Goal: Use online tool/utility: Utilize a website feature to perform a specific function

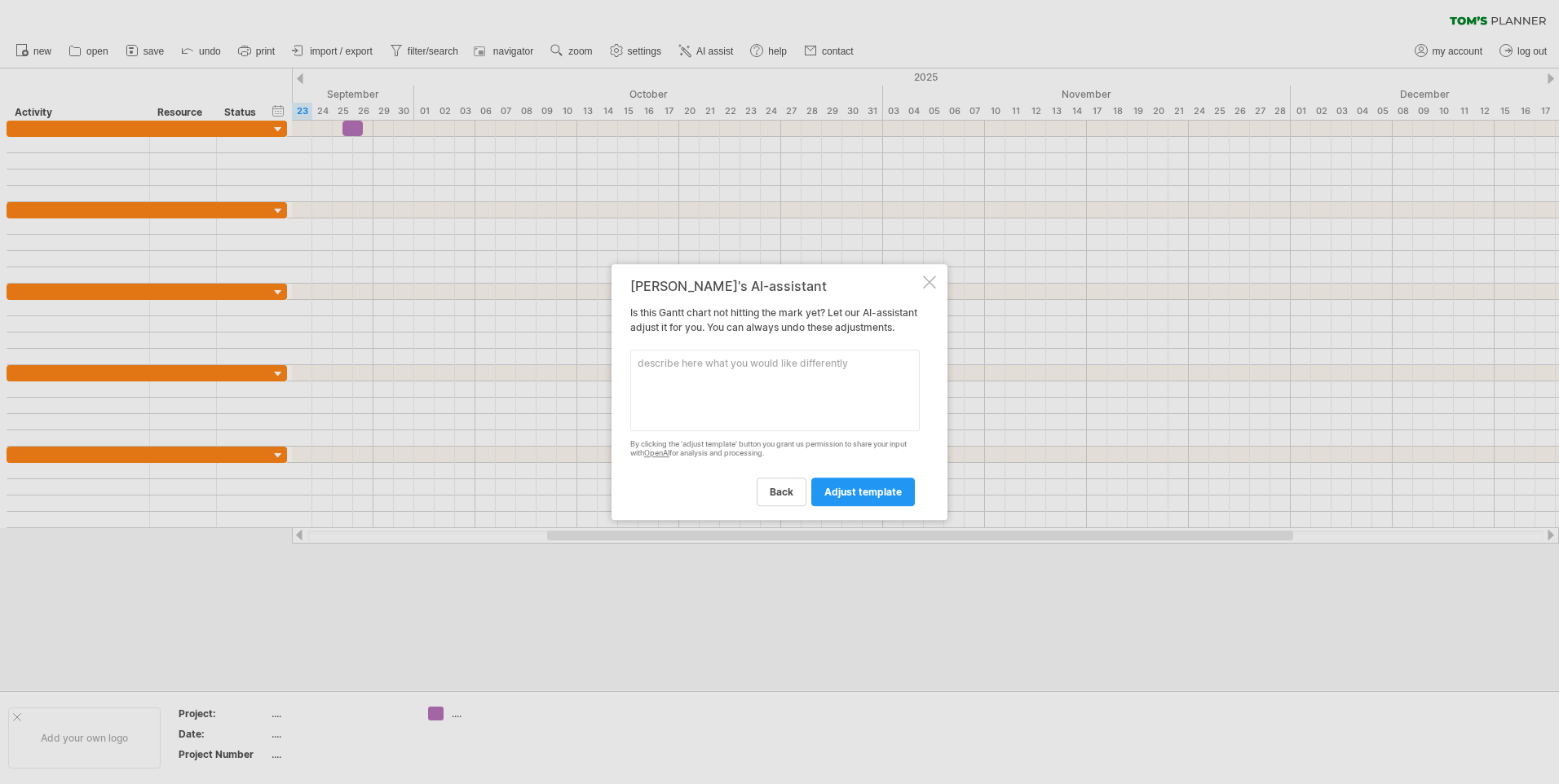
click at [714, 373] on textarea at bounding box center [775, 390] width 289 height 82
type textarea "an EPQ plan"
click at [875, 498] on span "adjust template" at bounding box center [863, 491] width 77 height 13
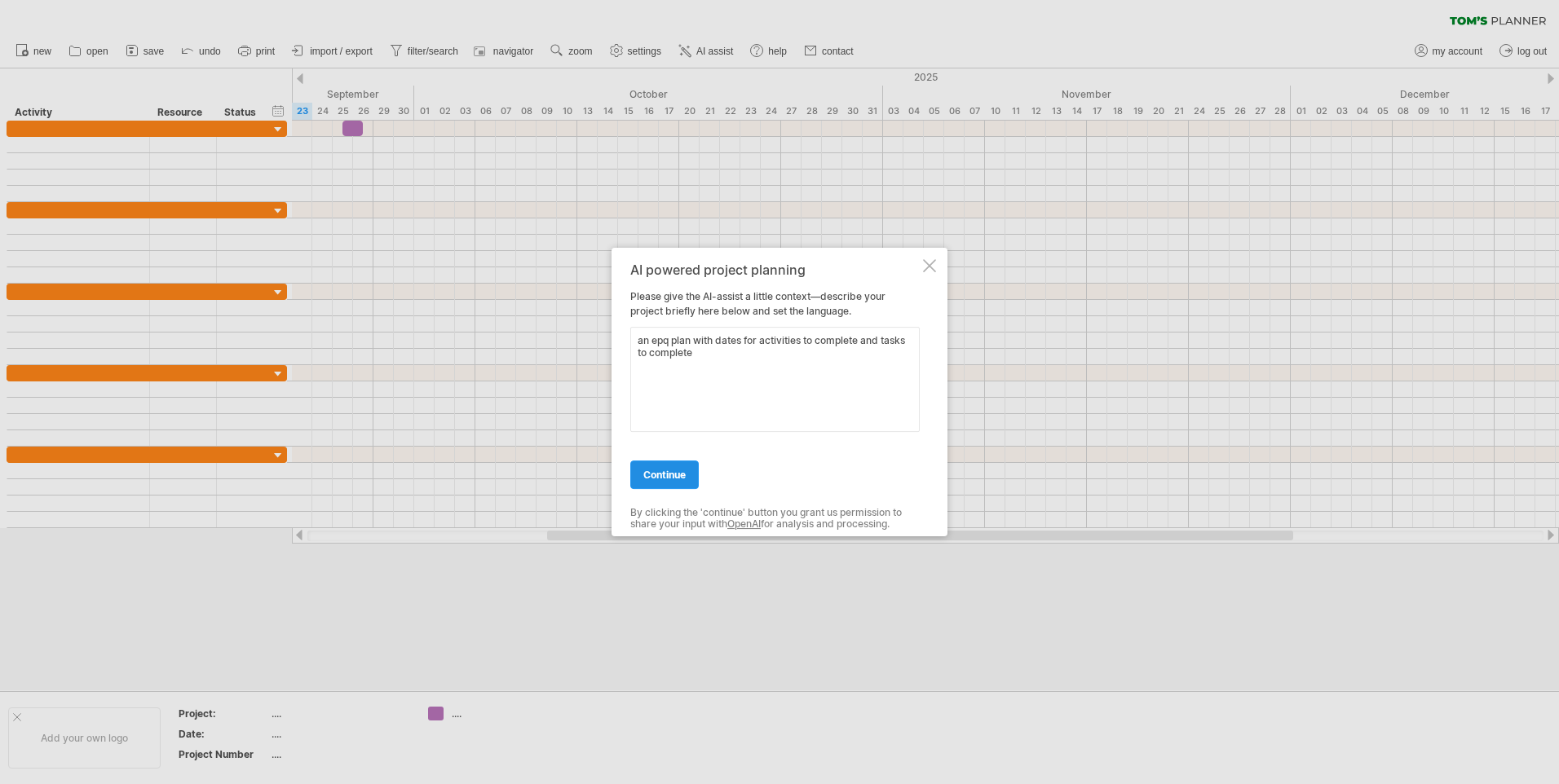
type textarea "an epq plan with dates for activities to complete and tasks to complete"
click at [666, 483] on link "continue" at bounding box center [664, 475] width 68 height 29
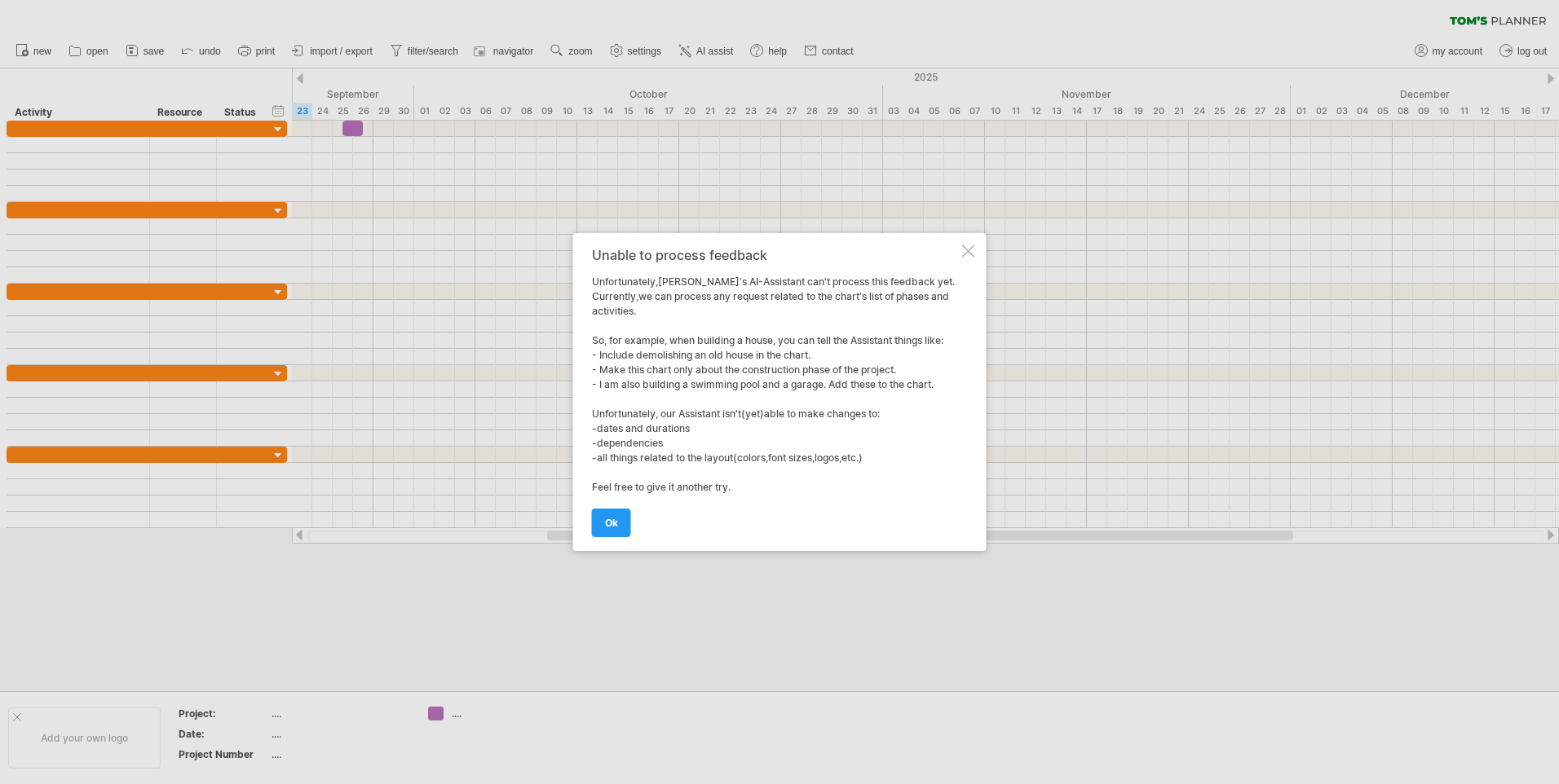
click at [971, 251] on div at bounding box center [969, 251] width 13 height 13
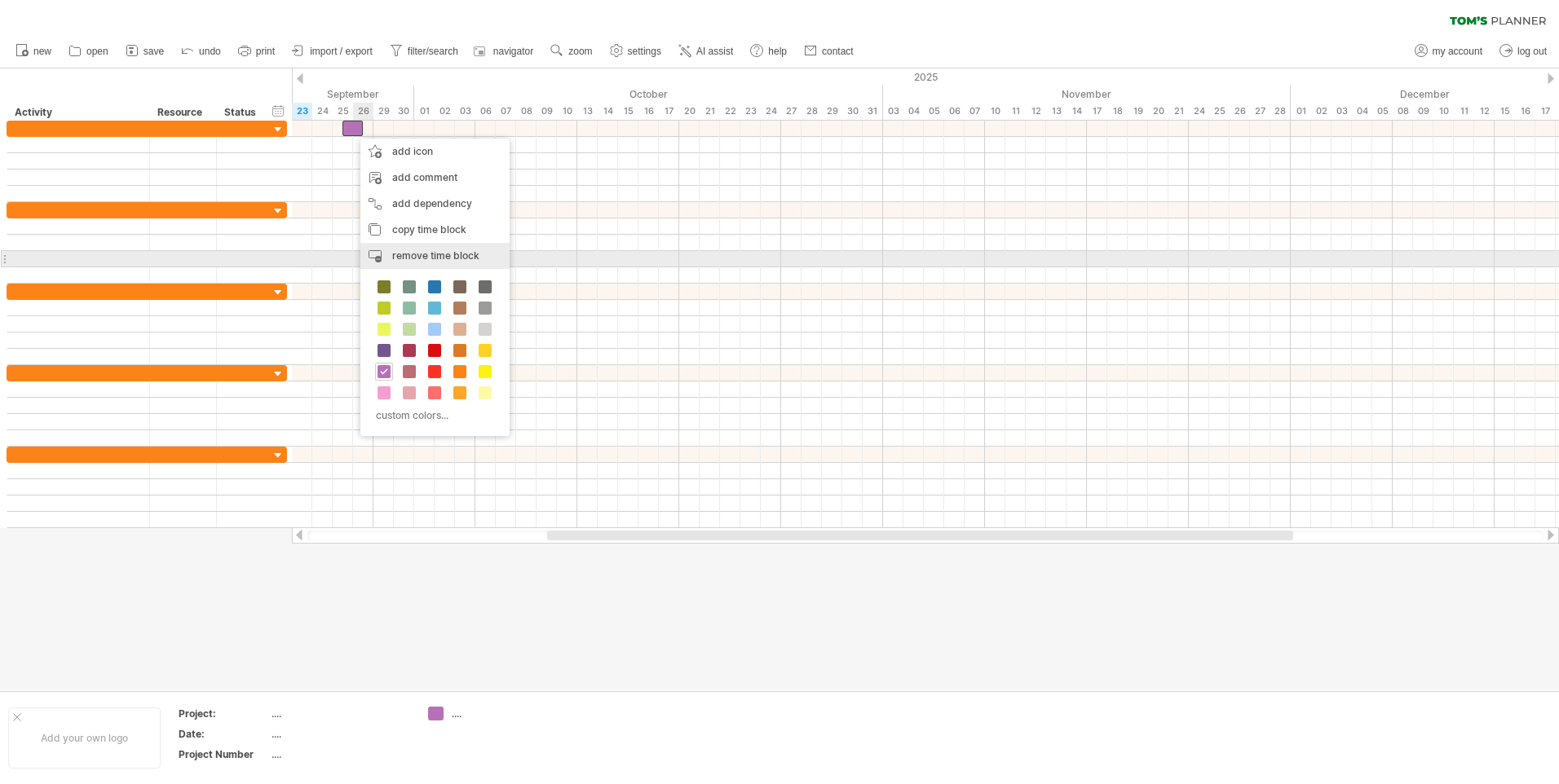
click at [395, 258] on span "remove time block" at bounding box center [436, 255] width 88 height 13
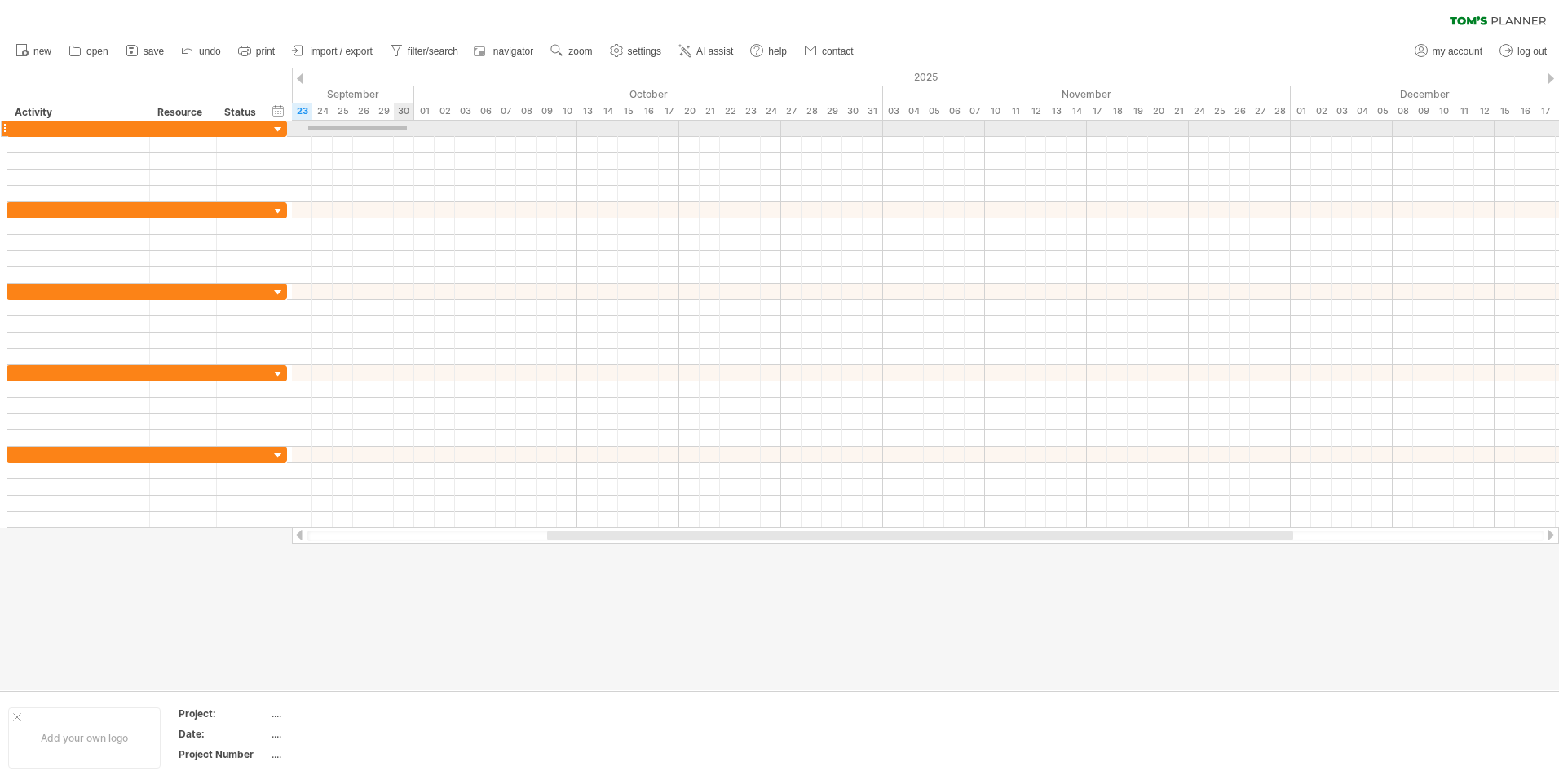
drag, startPoint x: 308, startPoint y: 126, endPoint x: 407, endPoint y: 130, distance: 99.1
click at [407, 130] on div at bounding box center [925, 128] width 1267 height 16
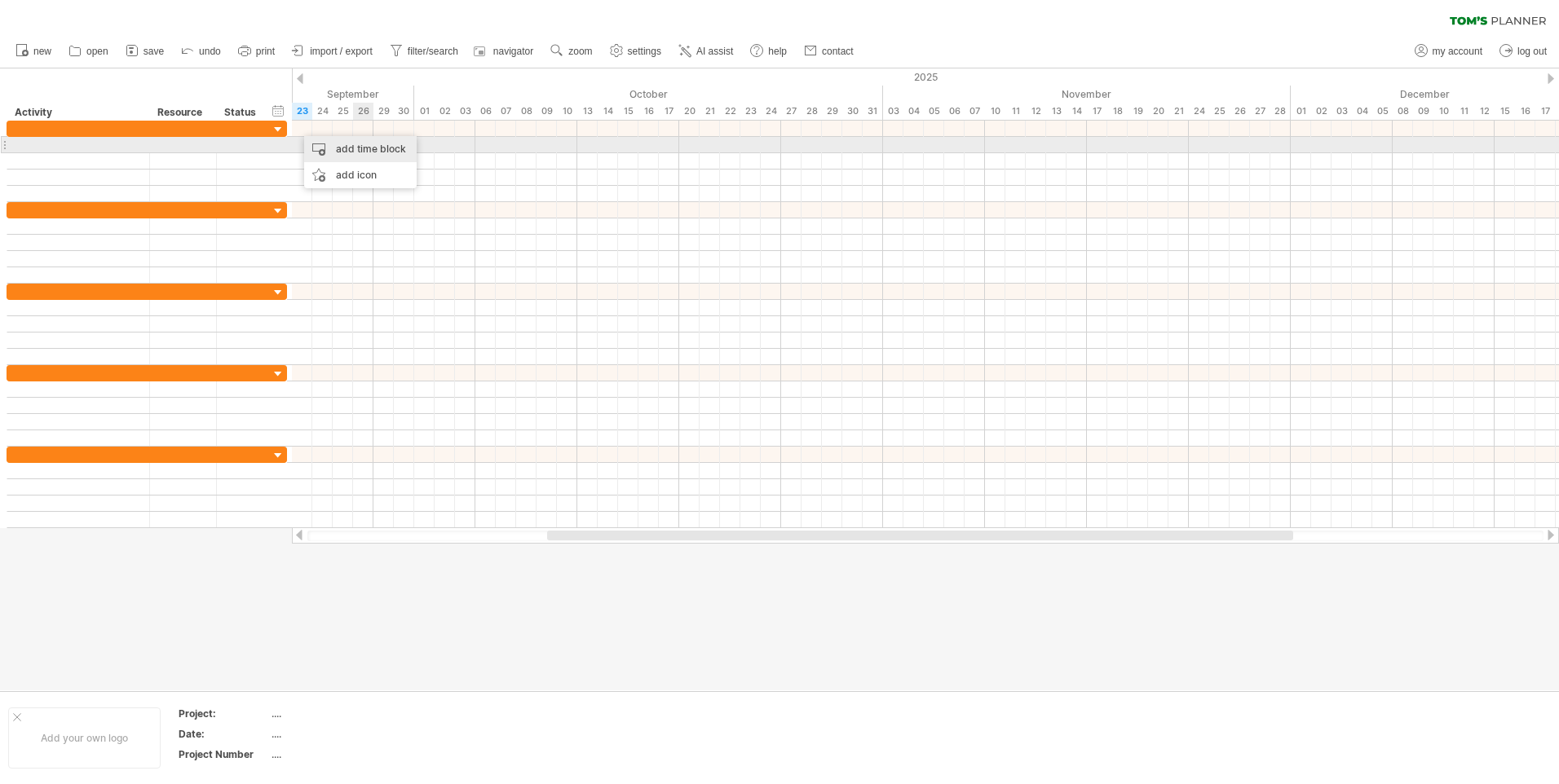
click at [367, 145] on div "add time block" at bounding box center [360, 148] width 113 height 26
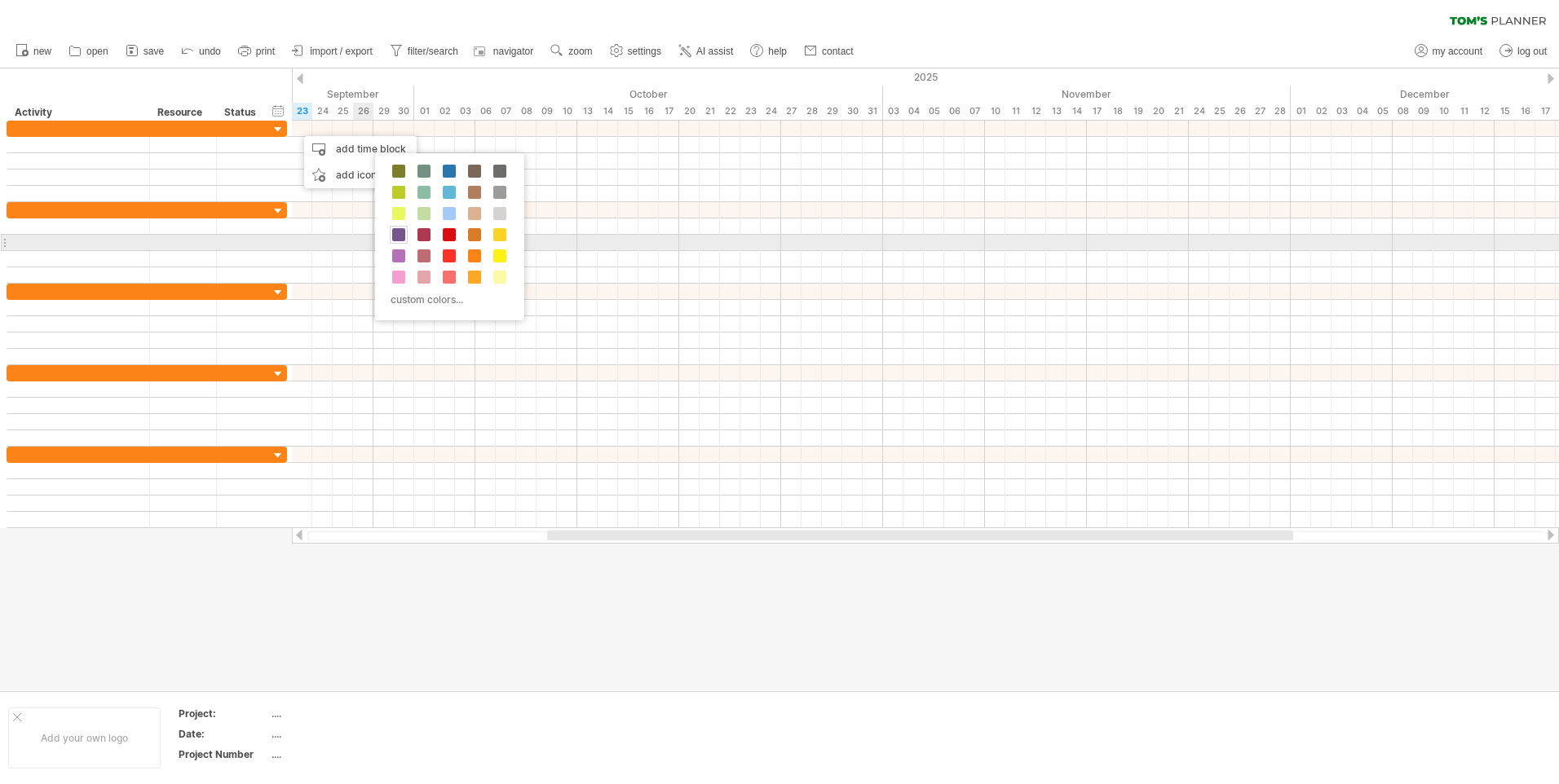
click at [397, 236] on span at bounding box center [399, 235] width 13 height 13
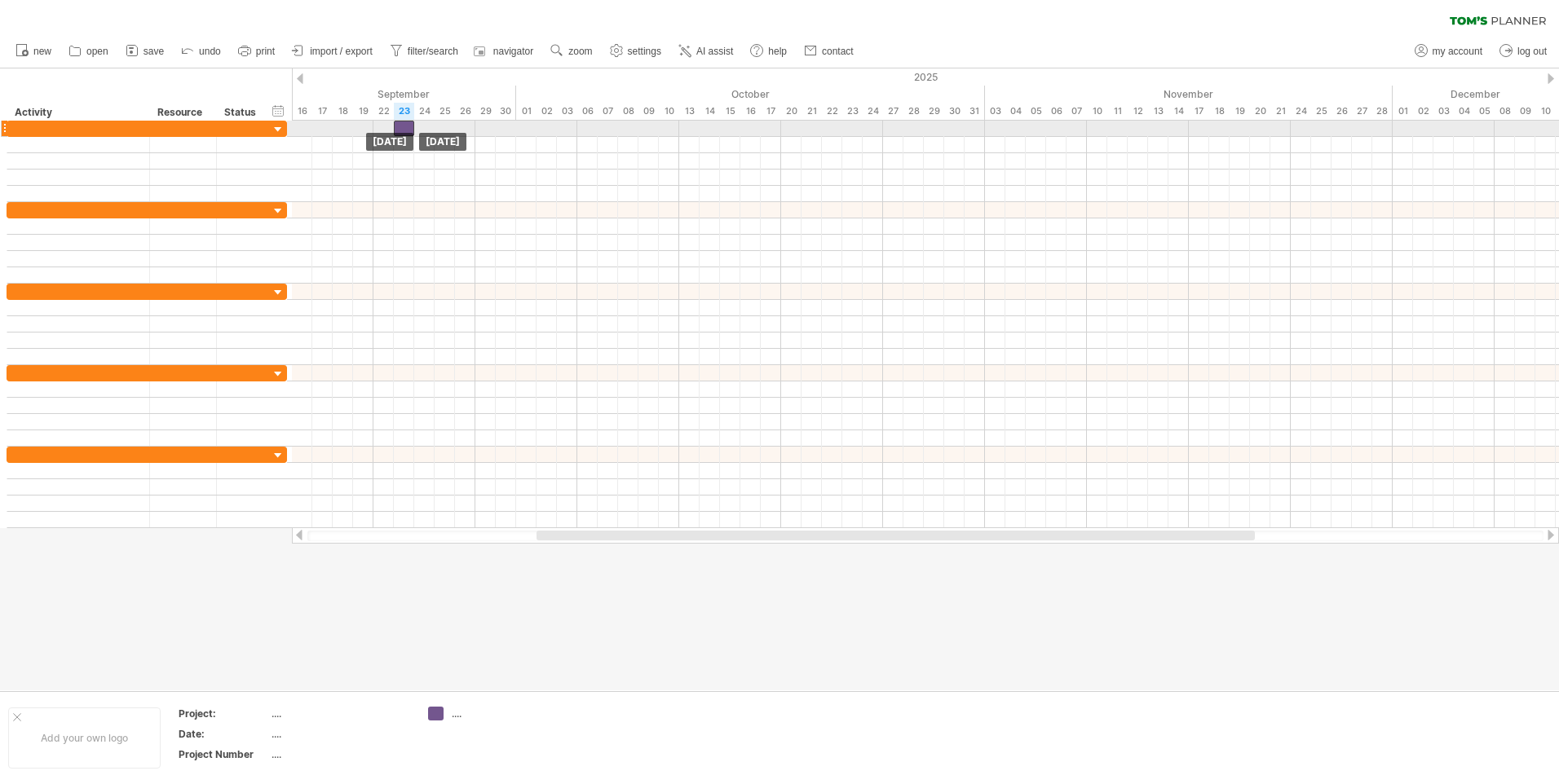
drag, startPoint x: 306, startPoint y: 126, endPoint x: 409, endPoint y: 124, distance: 103.0
click at [409, 124] on div at bounding box center [404, 128] width 20 height 15
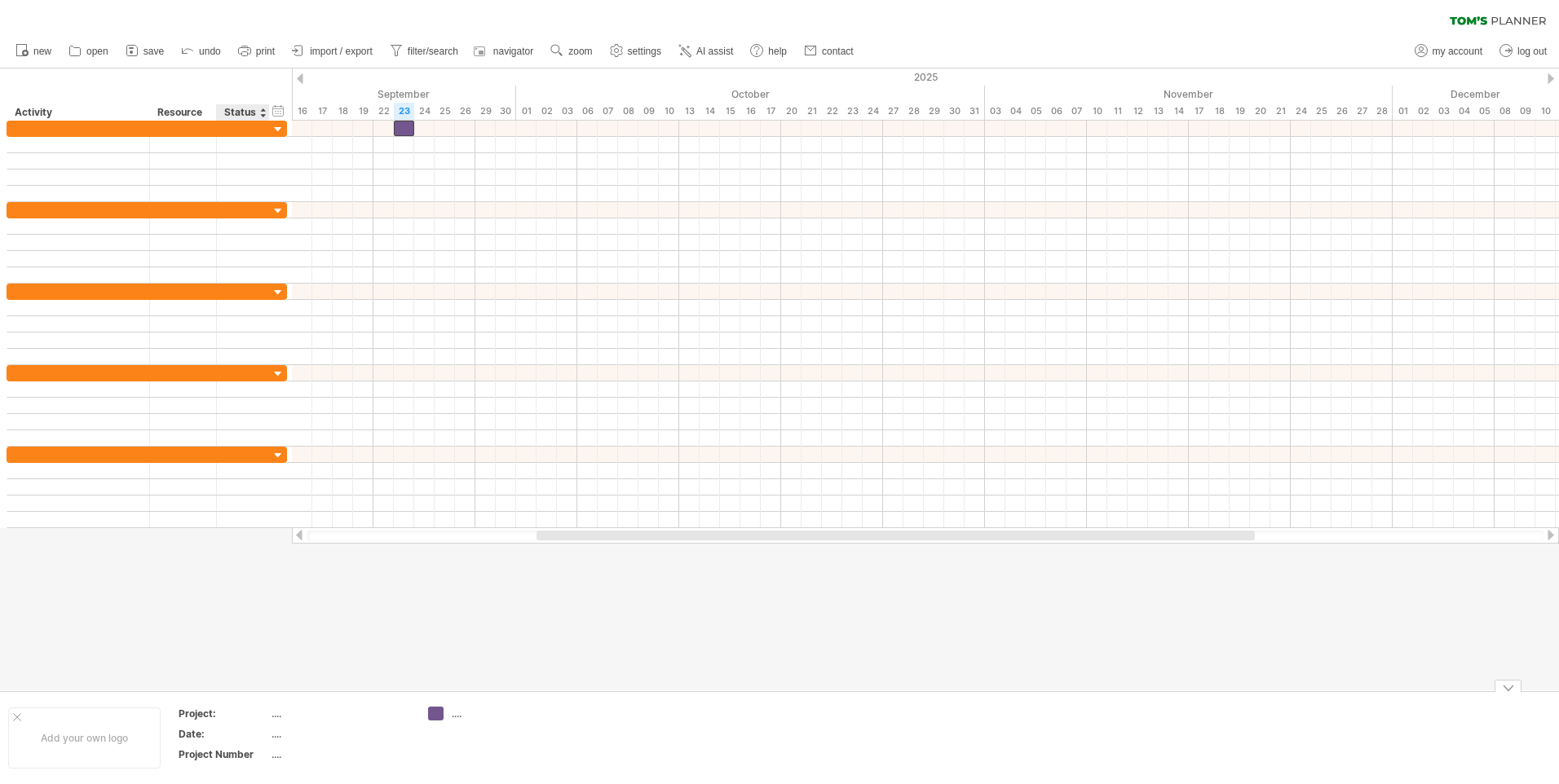
click at [272, 710] on div "...." at bounding box center [340, 714] width 137 height 13
type input "**********"
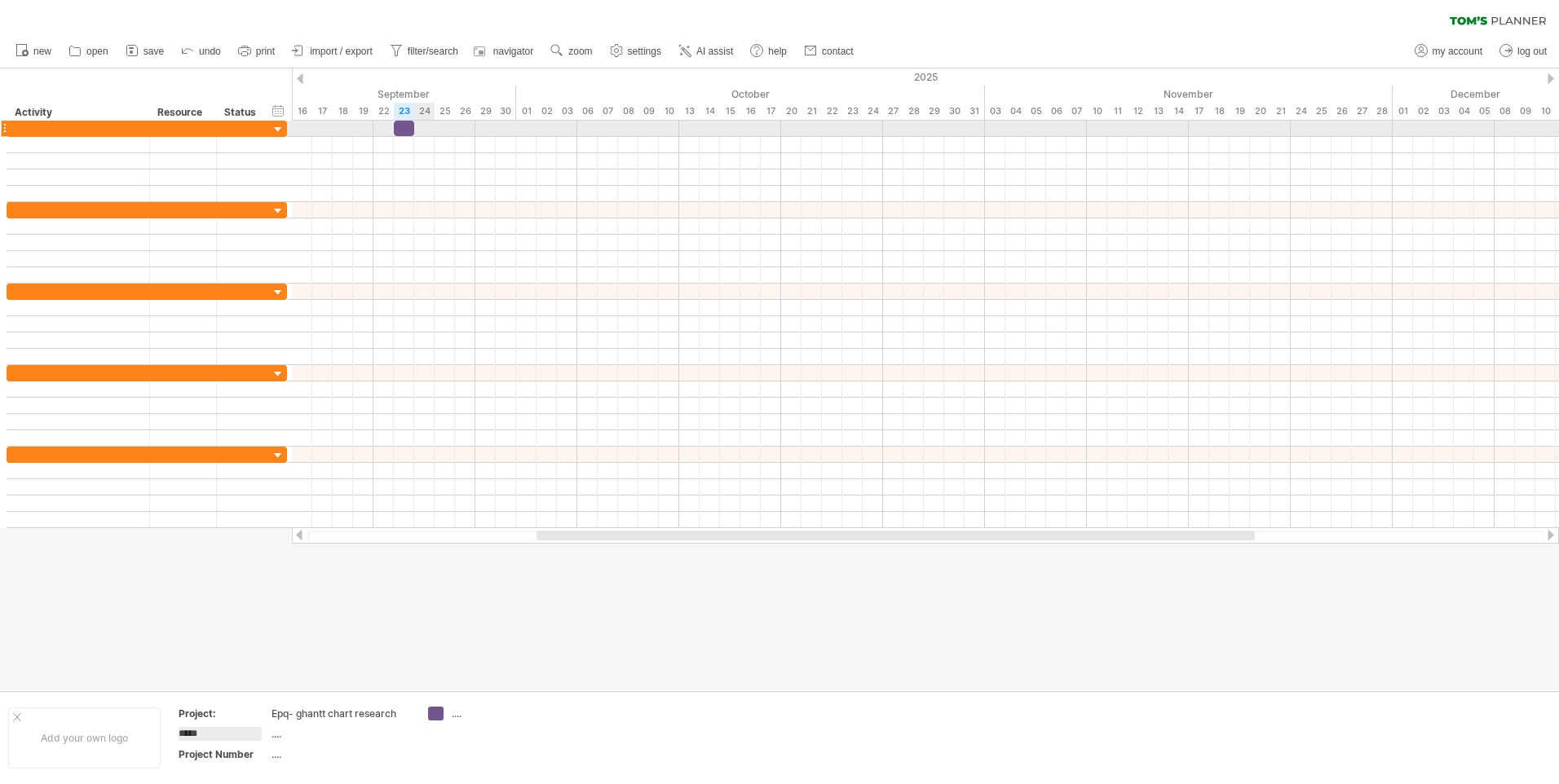
click at [419, 129] on div at bounding box center [925, 128] width 1267 height 16
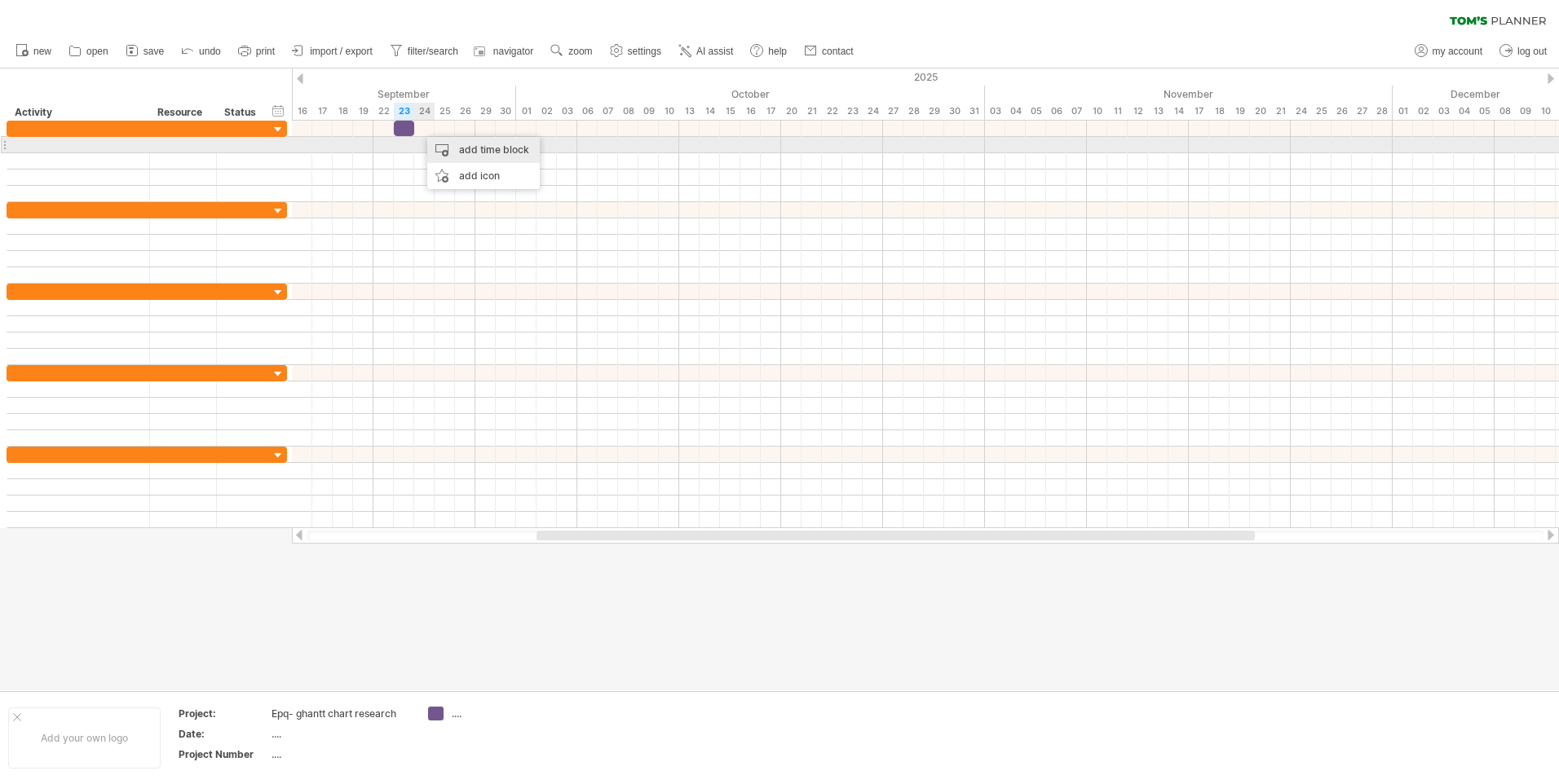
click at [470, 147] on div "add time block" at bounding box center [484, 149] width 113 height 26
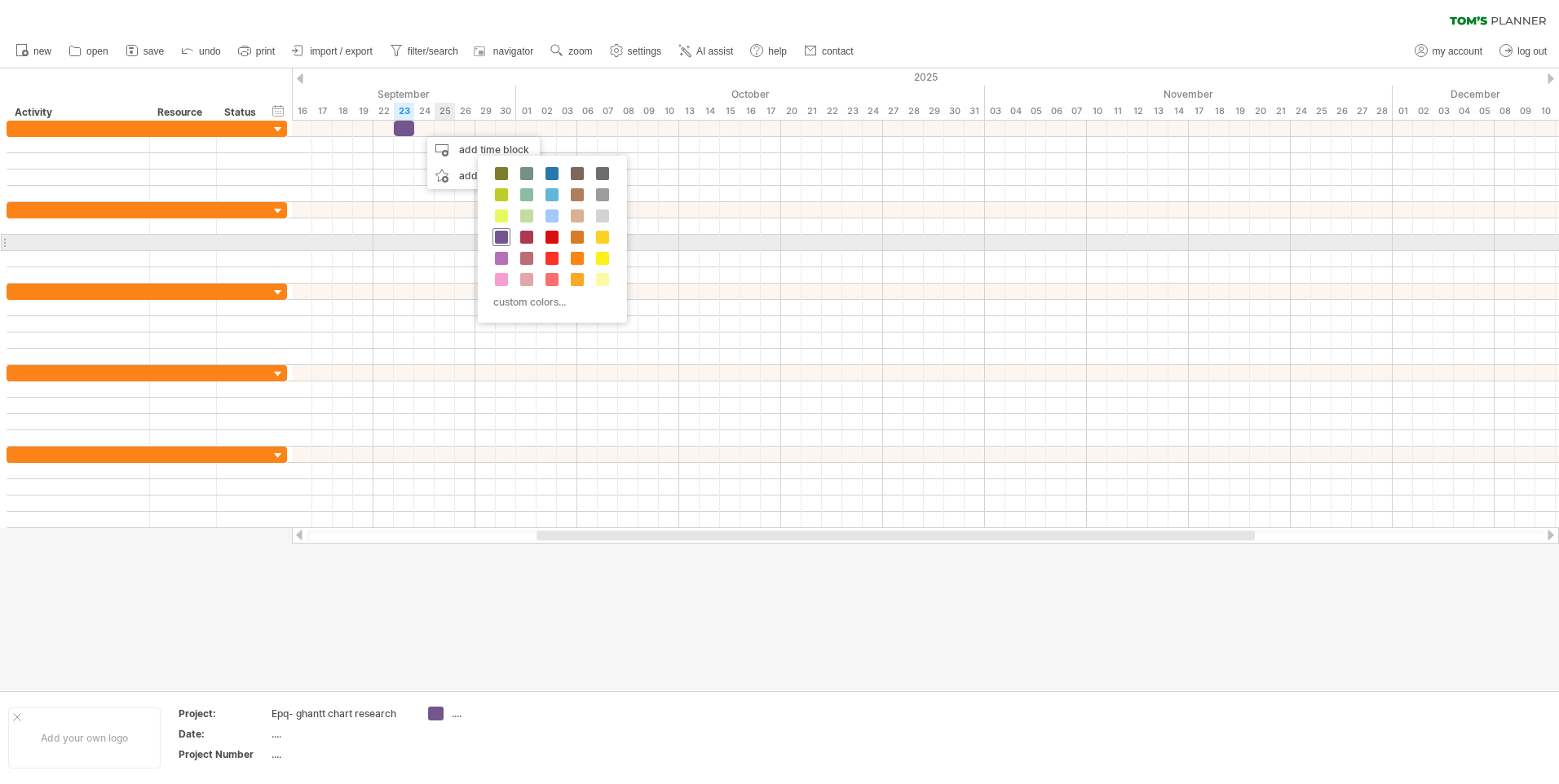
click at [505, 238] on span at bounding box center [502, 238] width 13 height 13
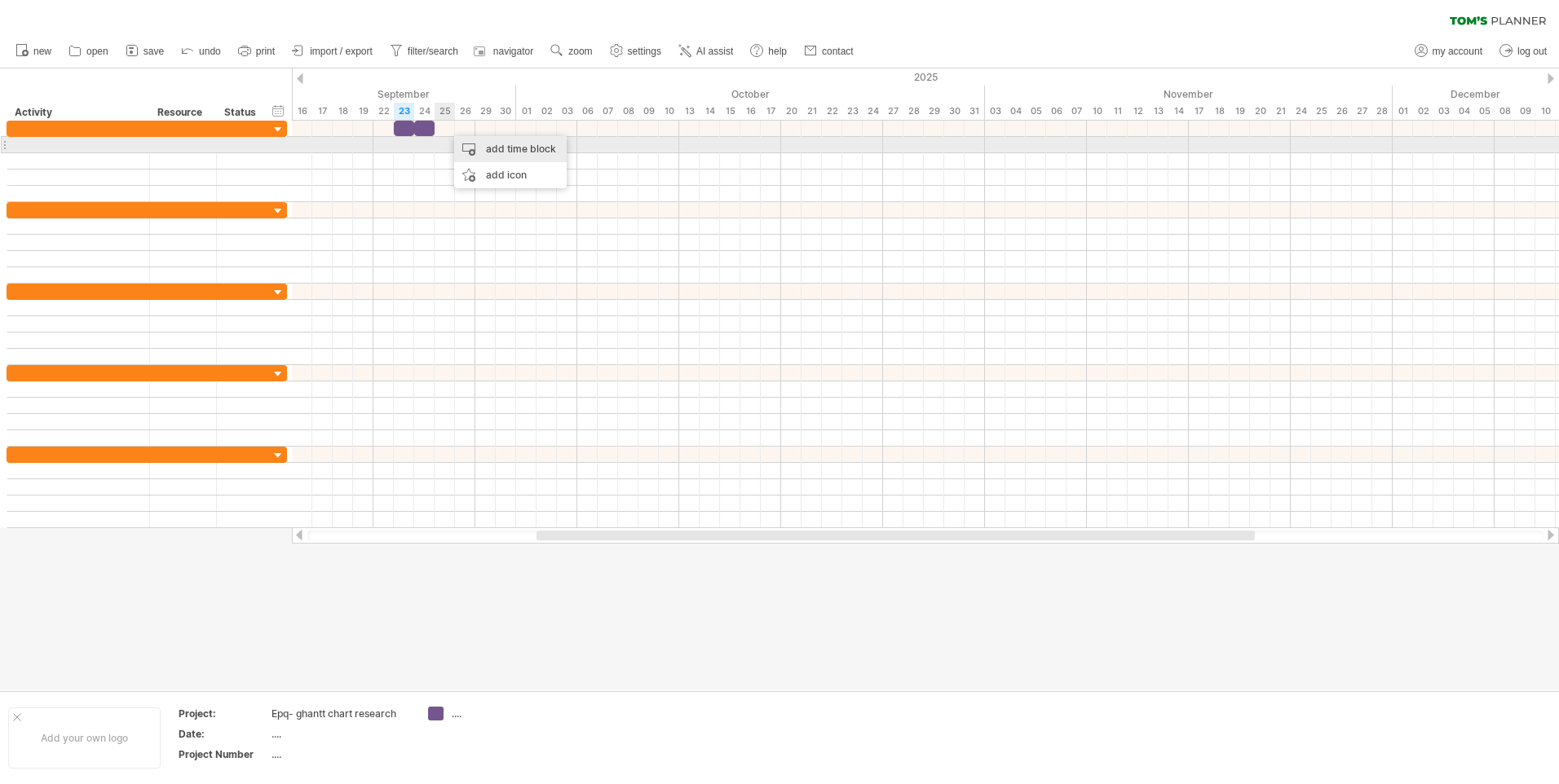
click at [483, 146] on div "add time block" at bounding box center [510, 148] width 113 height 26
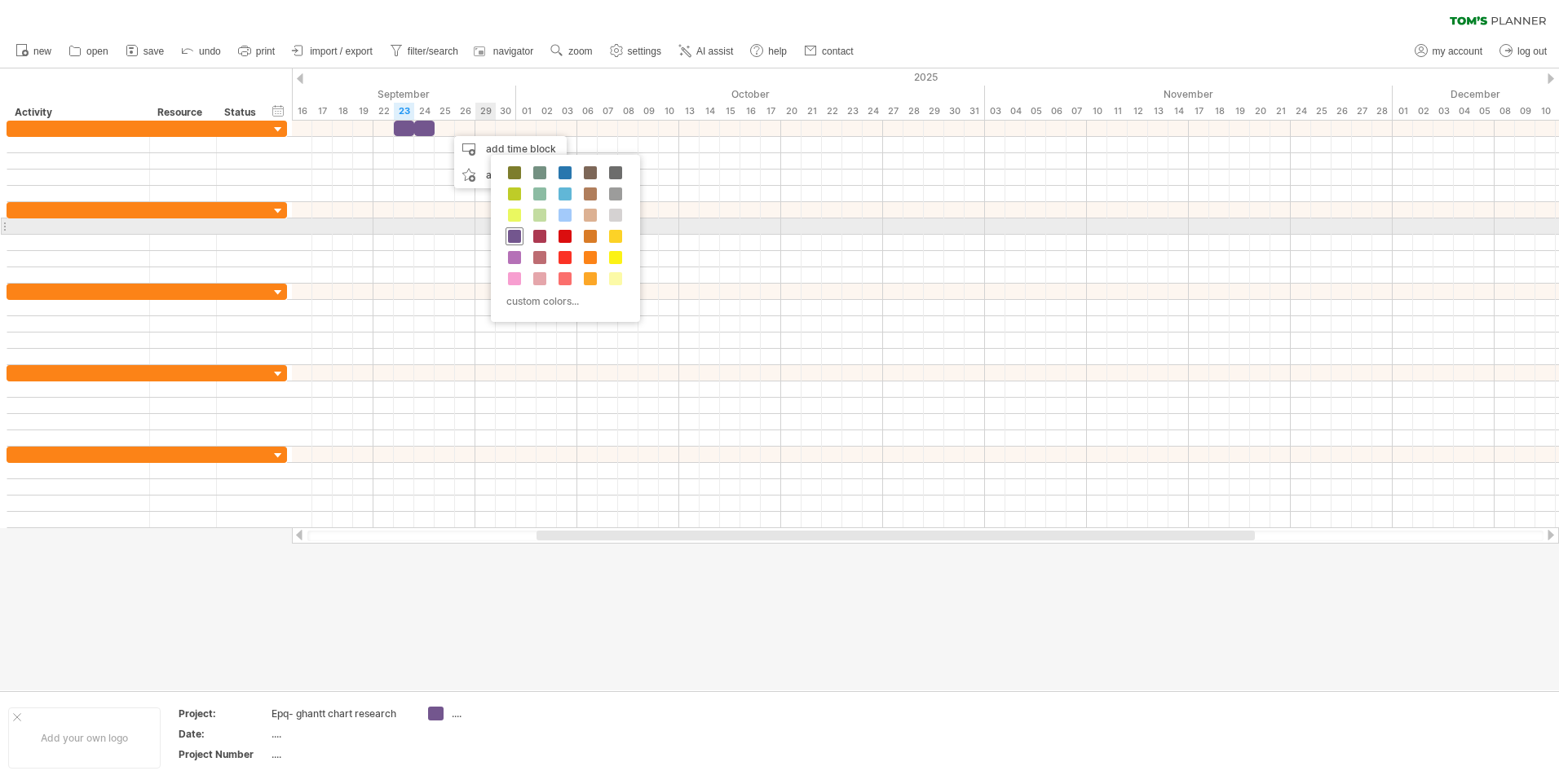
click at [507, 230] on div at bounding box center [515, 236] width 18 height 18
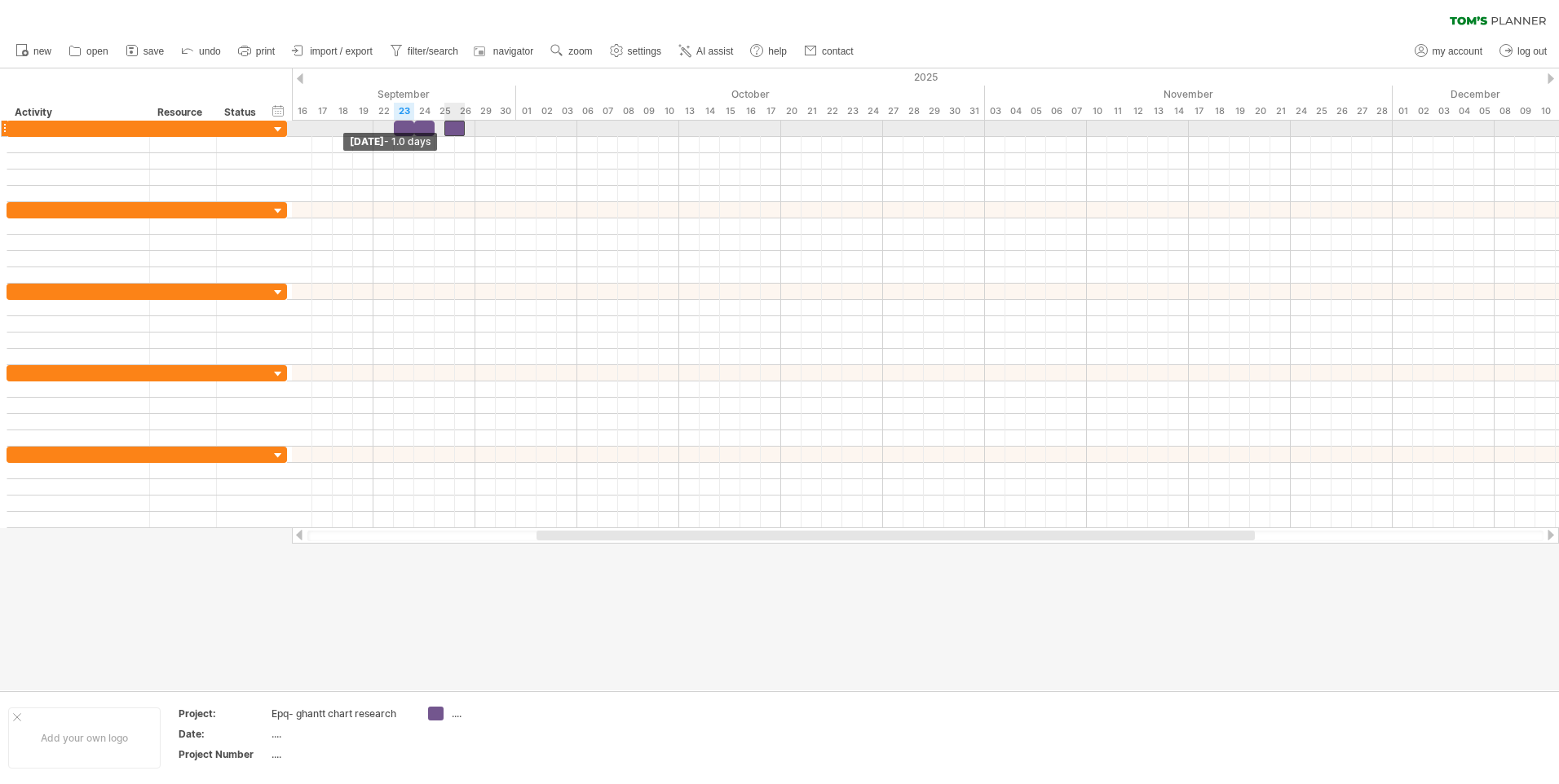
click at [447, 129] on span at bounding box center [444, 128] width 7 height 15
drag, startPoint x: 459, startPoint y: 129, endPoint x: 446, endPoint y: 128, distance: 13.0
click at [446, 128] on div at bounding box center [444, 128] width 20 height 15
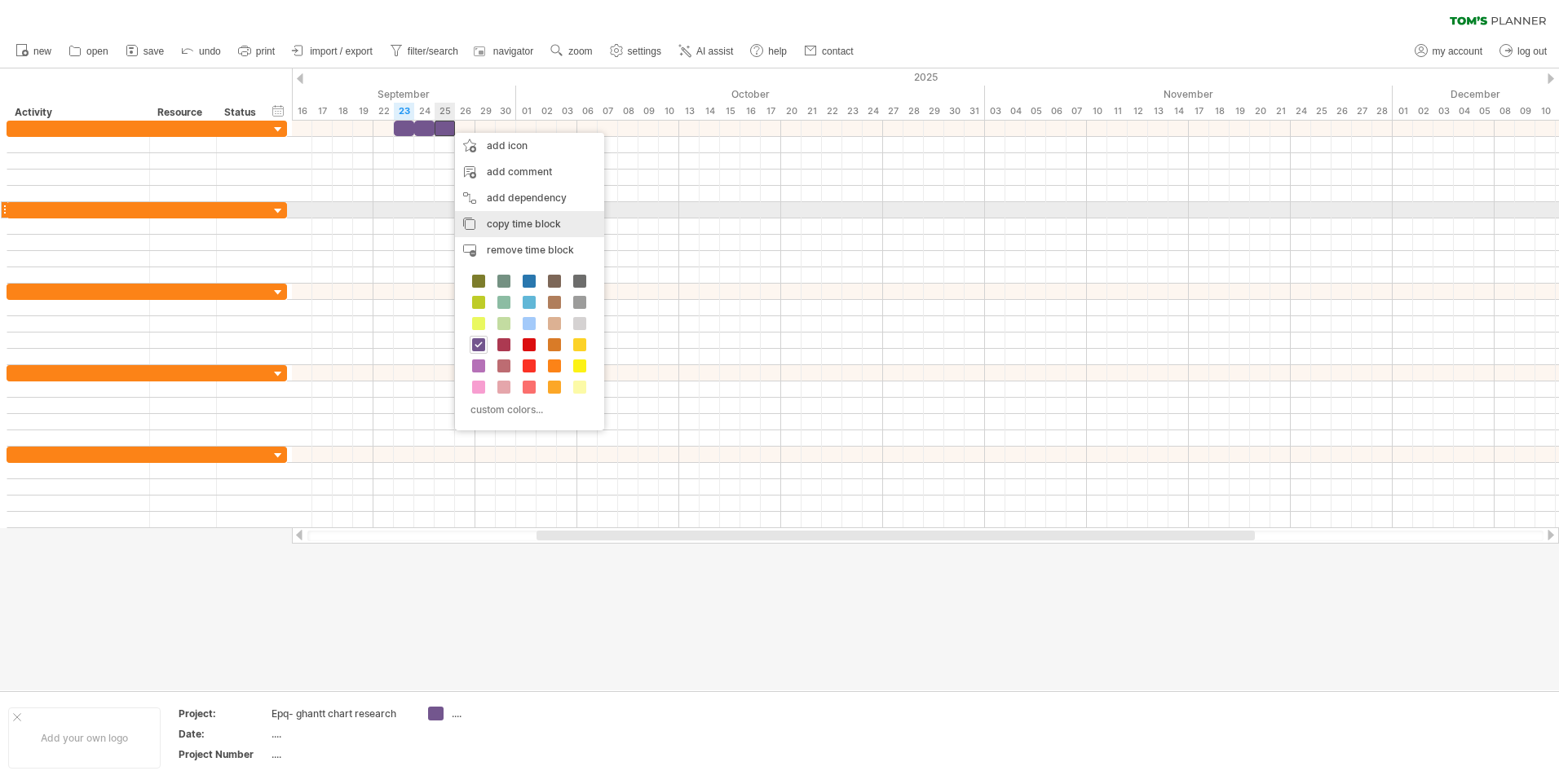
click at [491, 217] on div "copy time block copy time blocks/icons" at bounding box center [529, 223] width 149 height 26
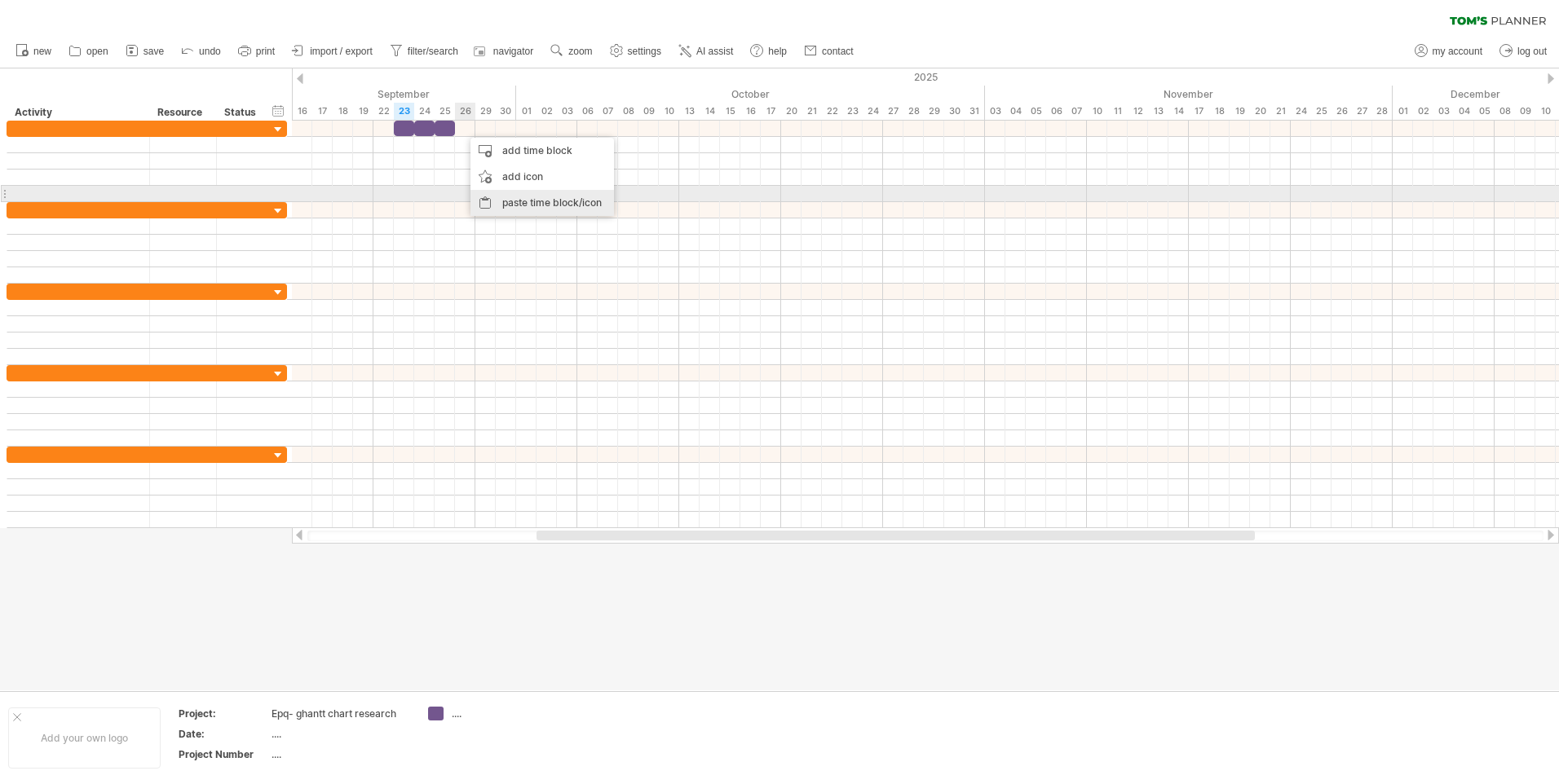
click at [503, 198] on div "paste time block/icon" at bounding box center [542, 202] width 144 height 26
click at [488, 198] on div "paste time block/icon" at bounding box center [538, 199] width 144 height 26
click at [513, 196] on div "paste time block/icon" at bounding box center [570, 200] width 144 height 26
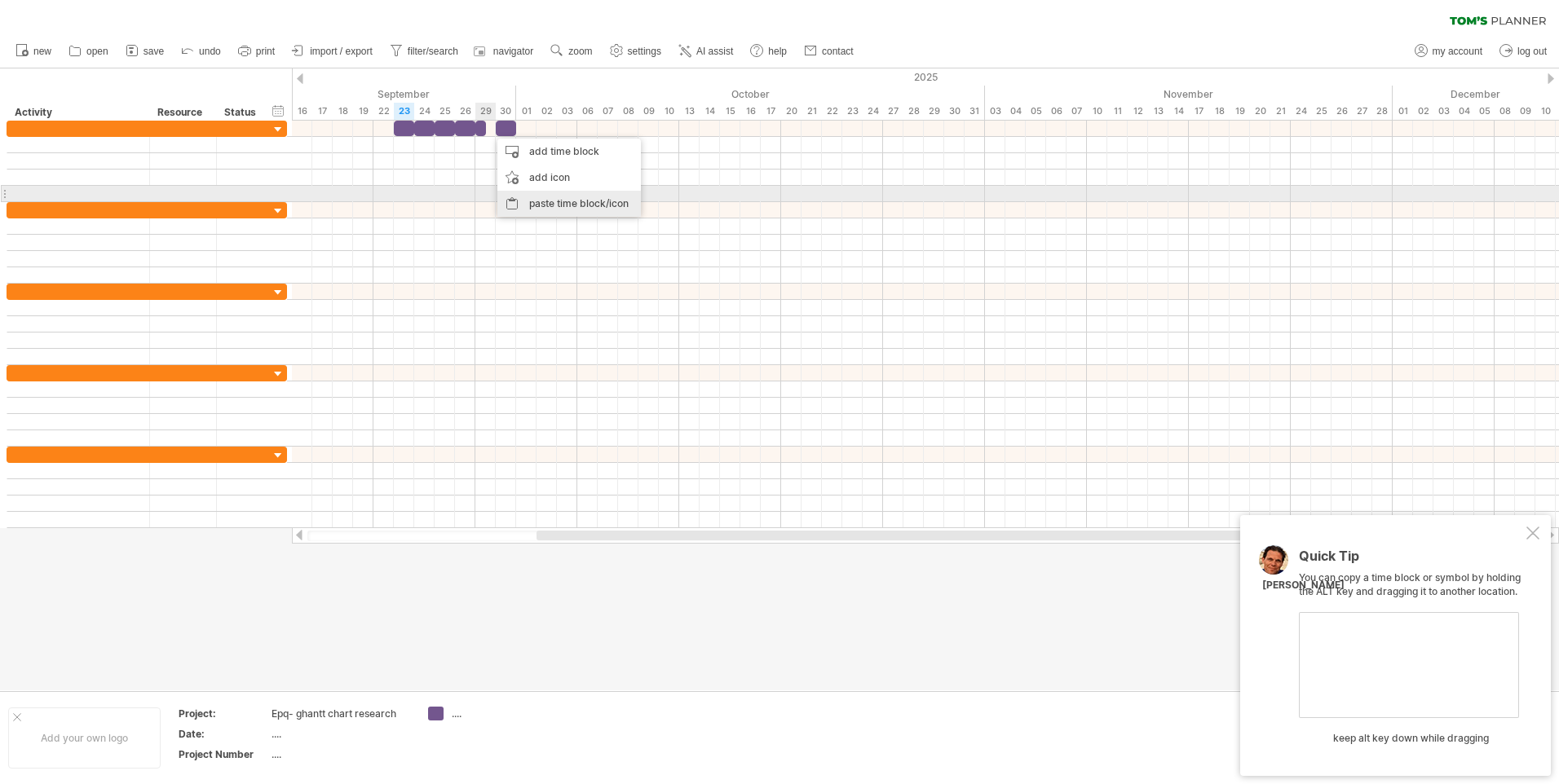
click at [515, 200] on div "paste time block/icon" at bounding box center [568, 203] width 144 height 26
click at [548, 196] on div "paste time block/icon" at bounding box center [604, 198] width 144 height 26
click at [555, 196] on div "paste time block/icon" at bounding box center [599, 201] width 144 height 26
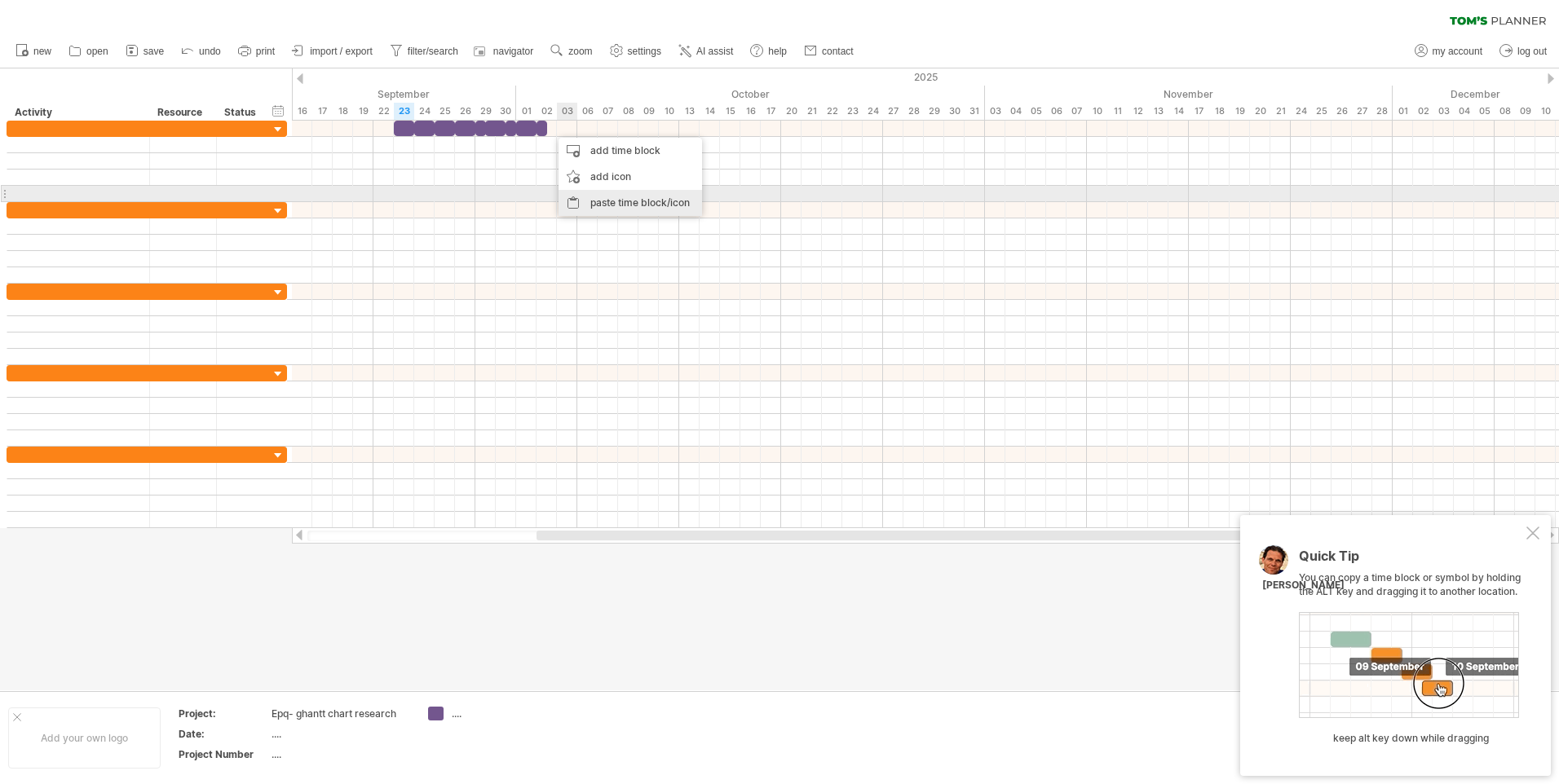
click at [588, 199] on div "paste time block/icon" at bounding box center [630, 202] width 144 height 26
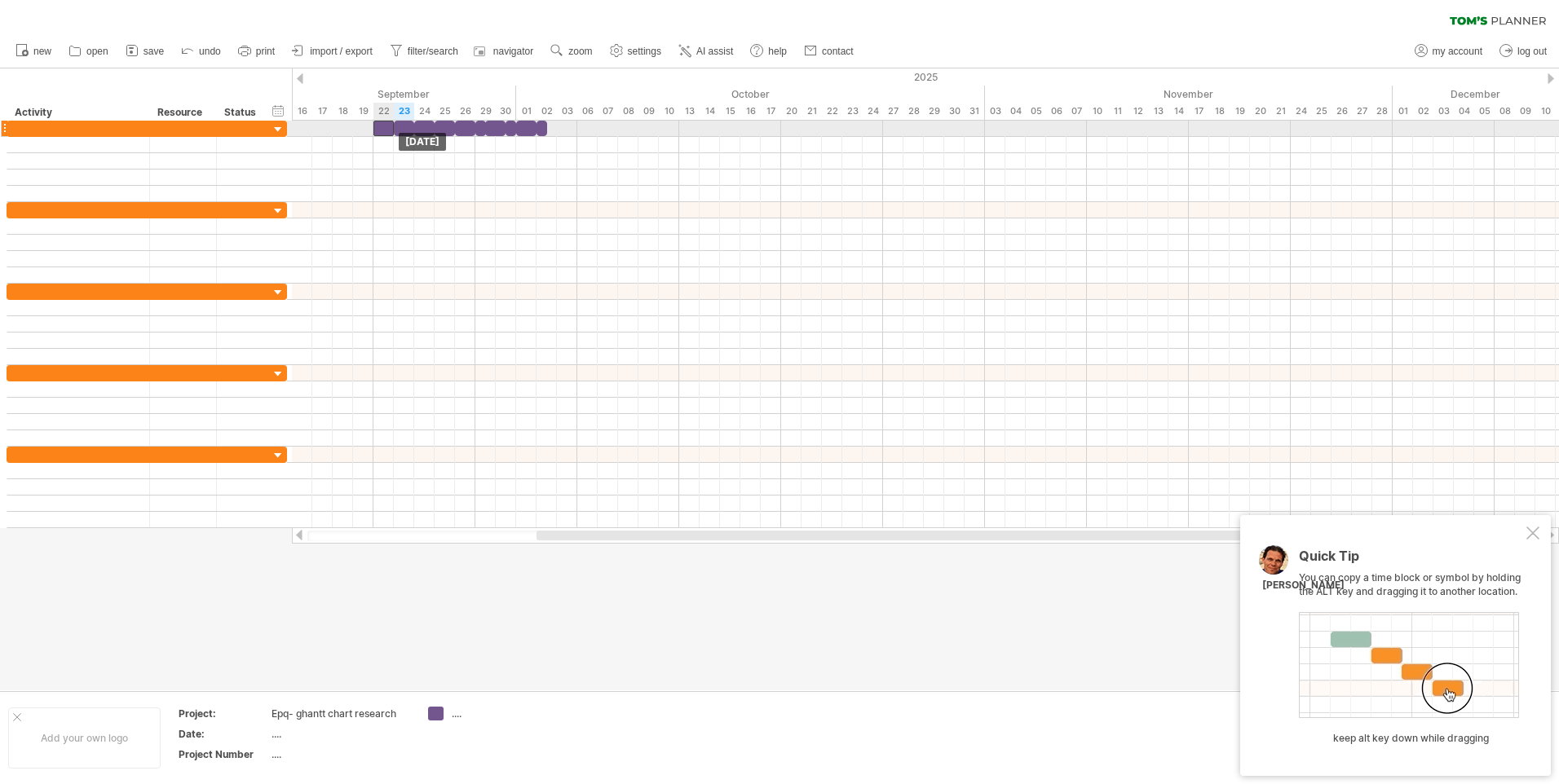
drag, startPoint x: 556, startPoint y: 125, endPoint x: 382, endPoint y: 124, distance: 174.0
click at [382, 124] on div at bounding box center [383, 128] width 20 height 15
drag, startPoint x: 540, startPoint y: 135, endPoint x: 371, endPoint y: 124, distance: 169.4
click at [371, 124] on div at bounding box center [368, 128] width 11 height 15
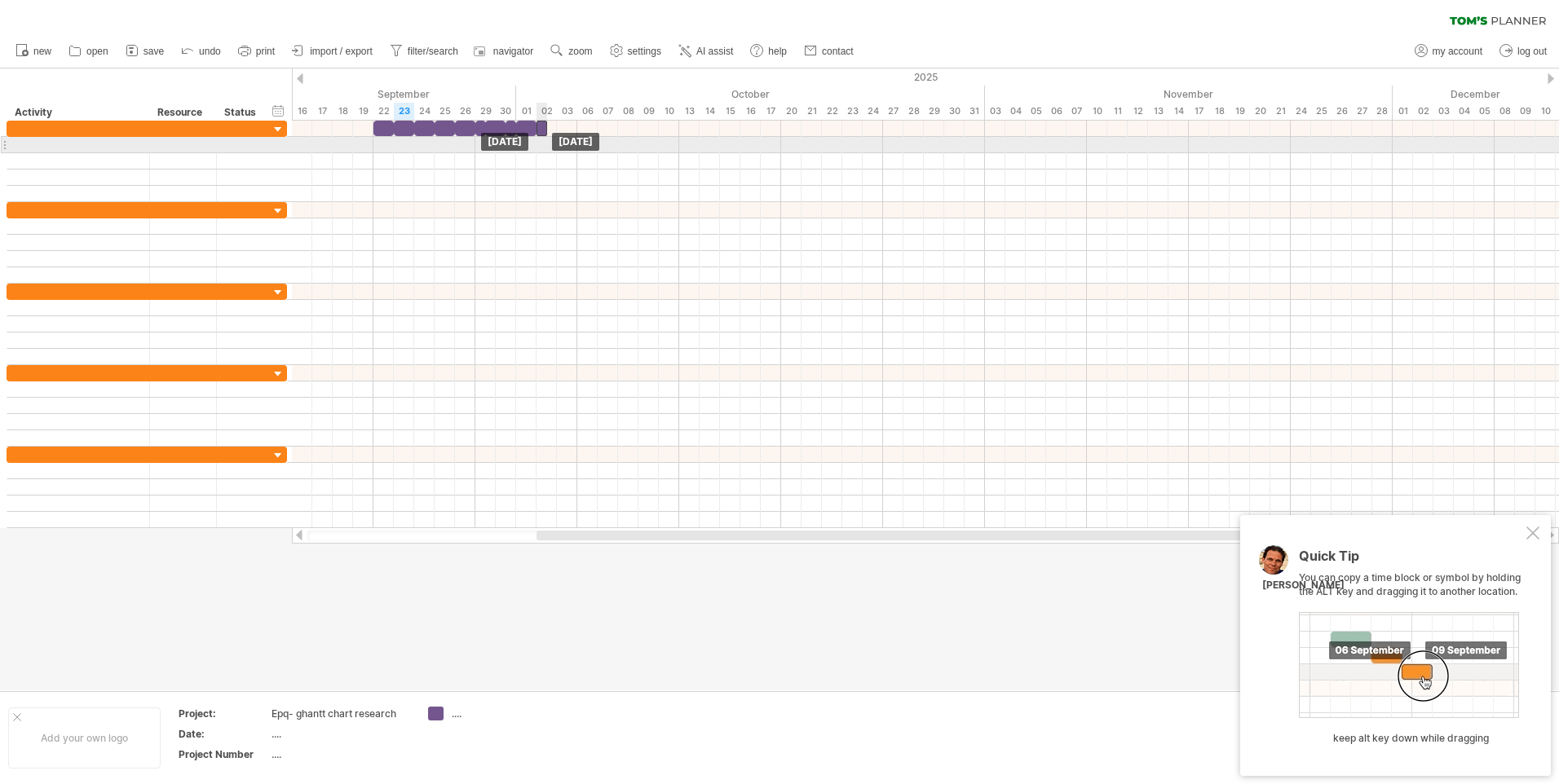
drag, startPoint x: 369, startPoint y: 133, endPoint x: 539, endPoint y: 139, distance: 170.1
click at [539, 139] on div "[DATE] [DATE]" at bounding box center [925, 324] width 1267 height 407
drag, startPoint x: 384, startPoint y: 139, endPoint x: 422, endPoint y: 130, distance: 39.1
click at [451, 136] on div at bounding box center [925, 161] width 1267 height 82
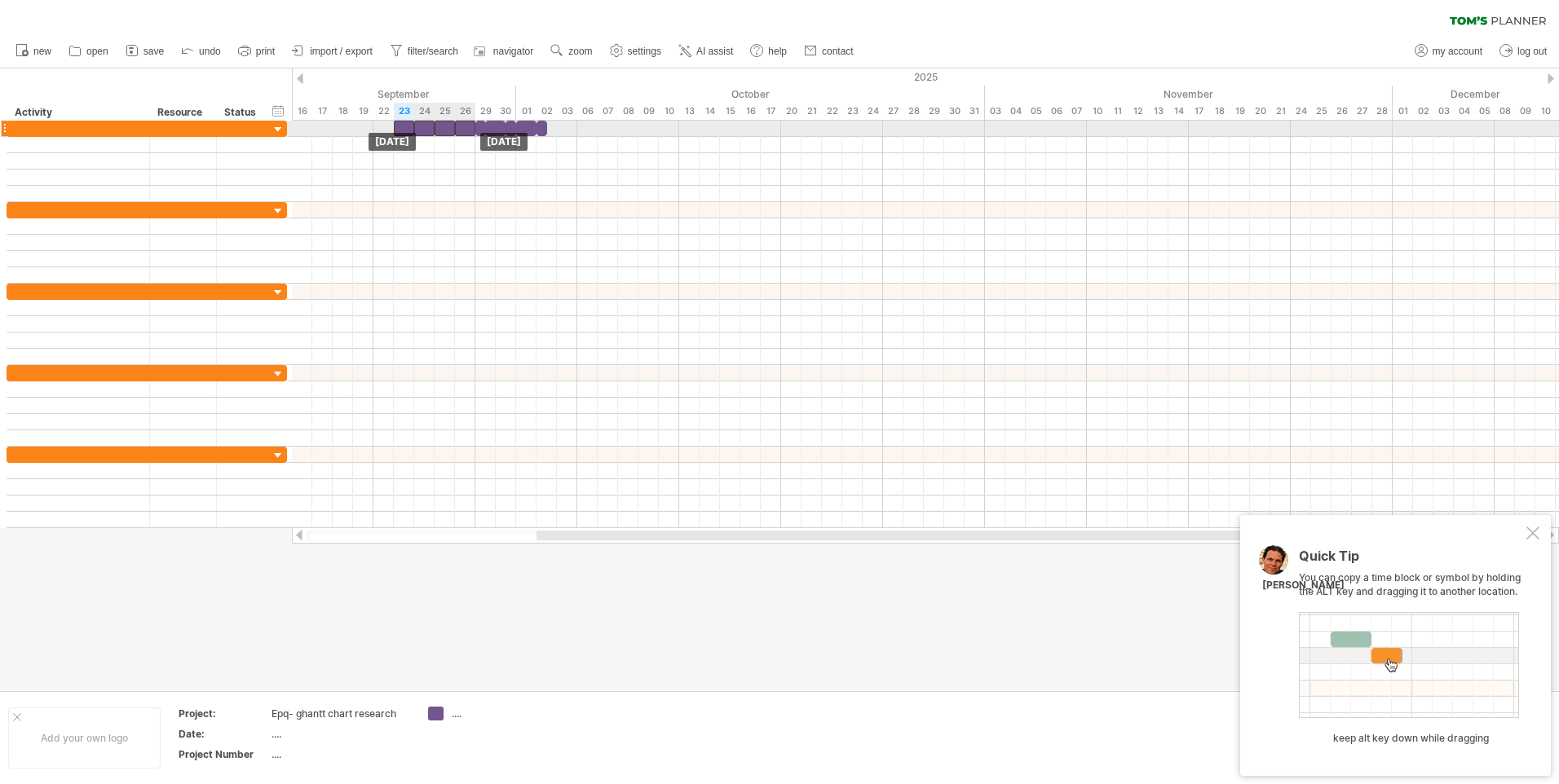
drag, startPoint x: 385, startPoint y: 128, endPoint x: 405, endPoint y: 120, distance: 21.5
click at [405, 120] on div at bounding box center [404, 128] width 20 height 15
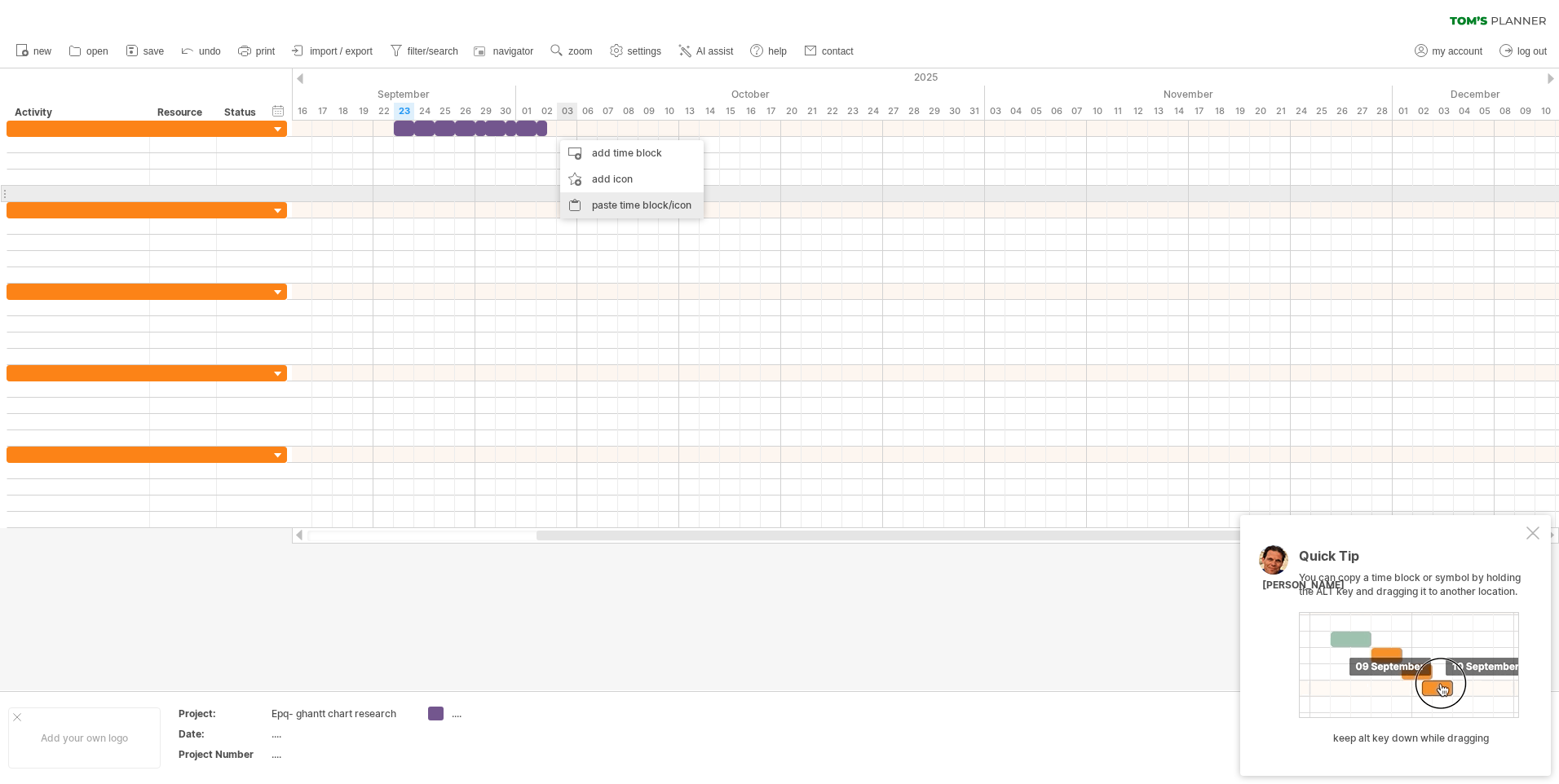
click at [592, 202] on div "paste time block/icon" at bounding box center [631, 205] width 144 height 26
click at [577, 199] on div "paste time block/icon" at bounding box center [631, 202] width 144 height 26
click at [581, 196] on div "paste time block/icon" at bounding box center [631, 202] width 144 height 26
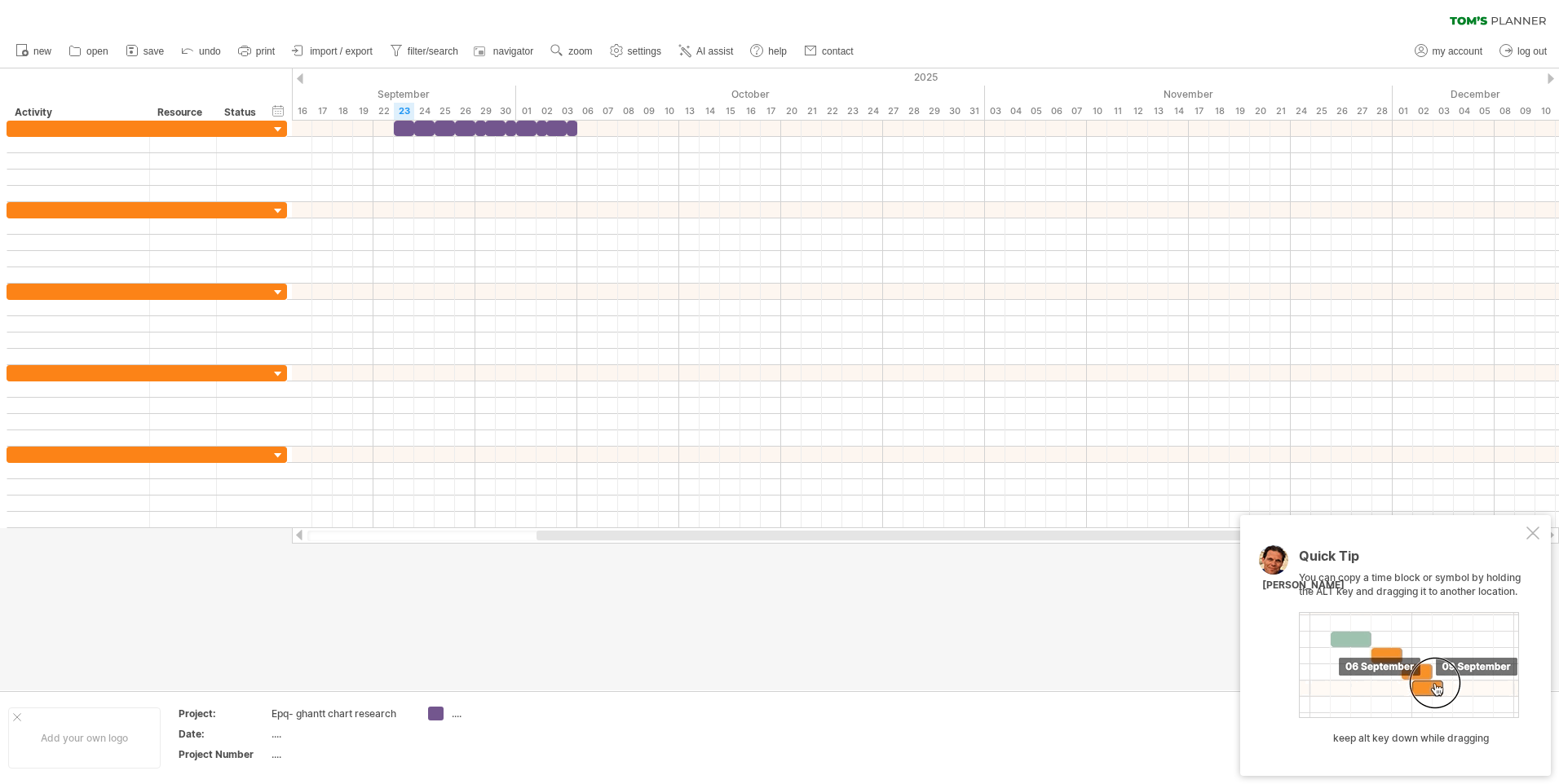
click at [575, 609] on div at bounding box center [780, 379] width 1559 height 622
